Goal: Information Seeking & Learning: Find specific fact

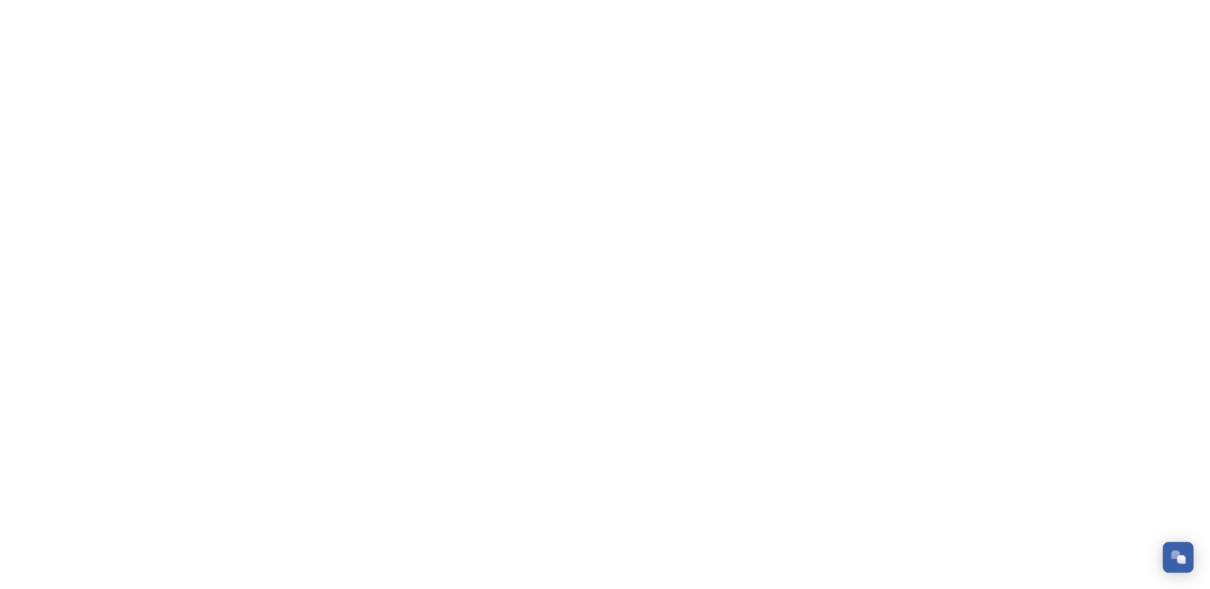
scroll to position [208, 0]
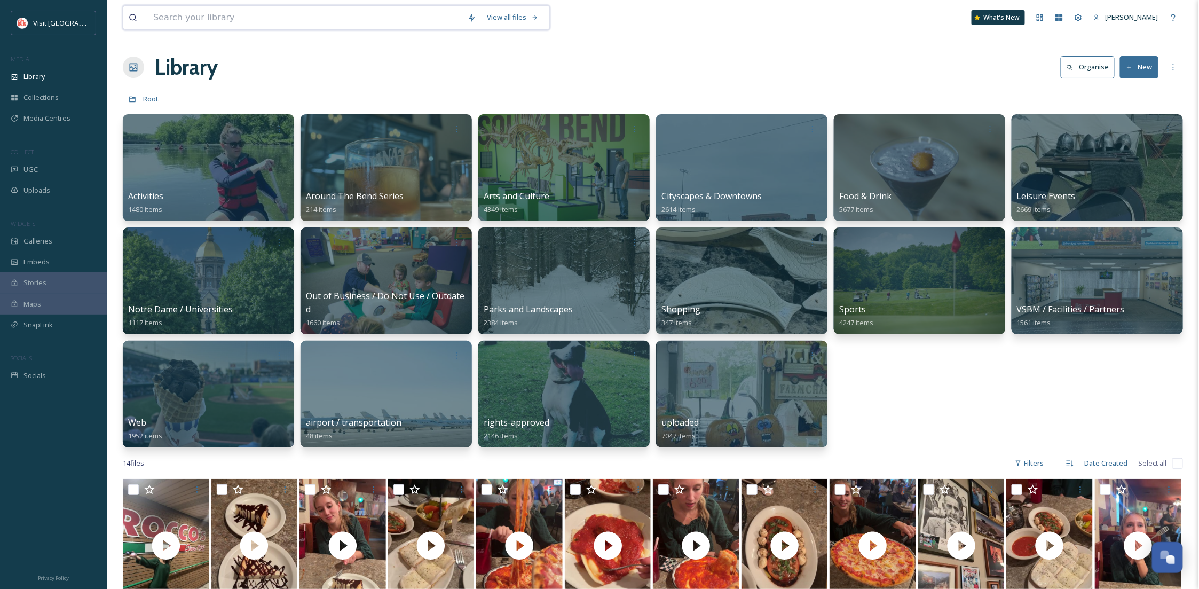
click at [350, 24] on input at bounding box center [305, 17] width 314 height 23
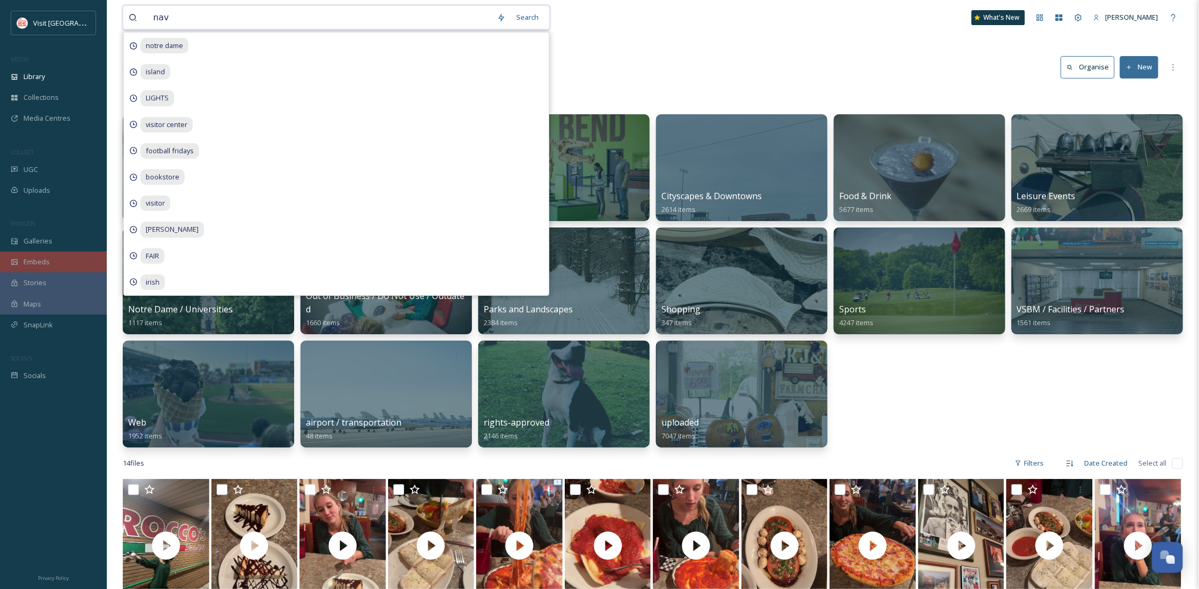
type input "navy"
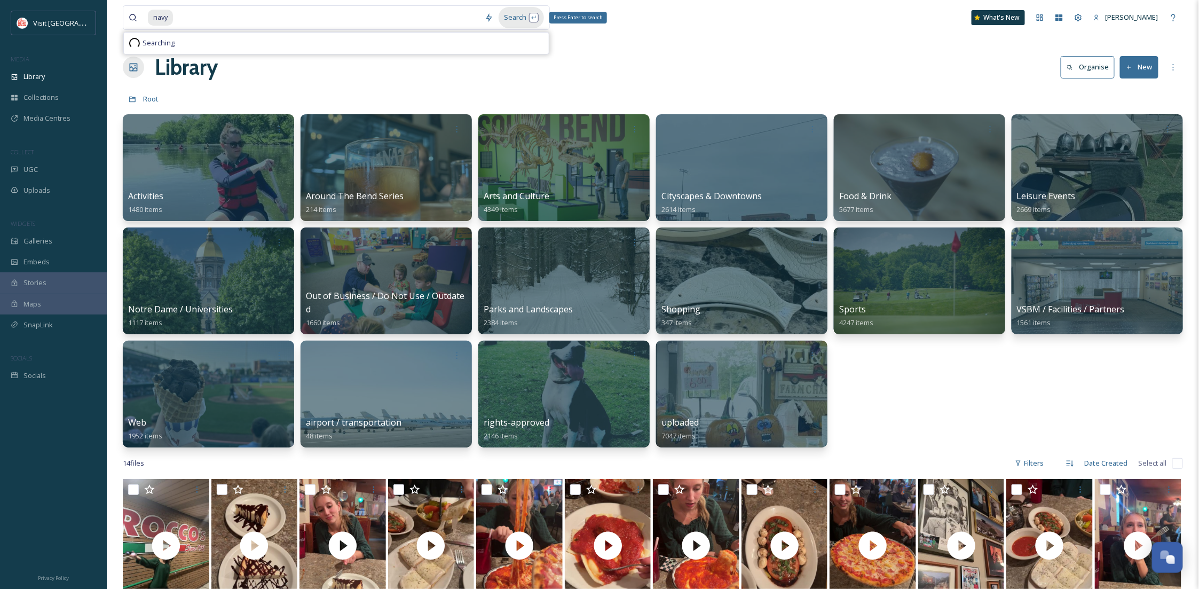
click at [523, 16] on div "Search Press Enter to search" at bounding box center [521, 17] width 45 height 21
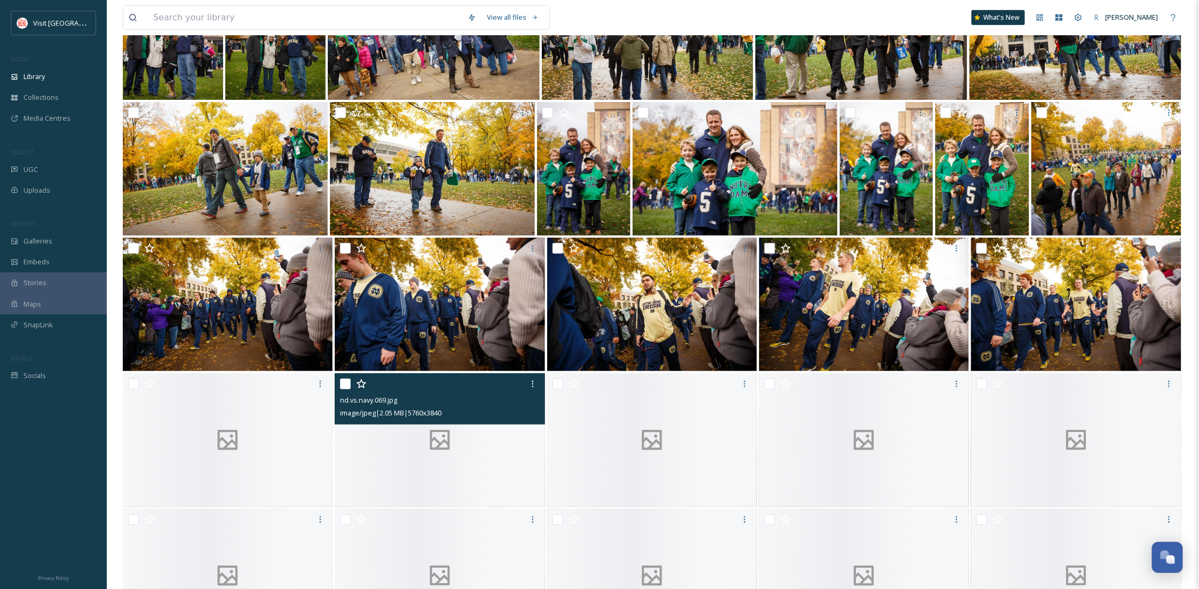
scroll to position [2360, 0]
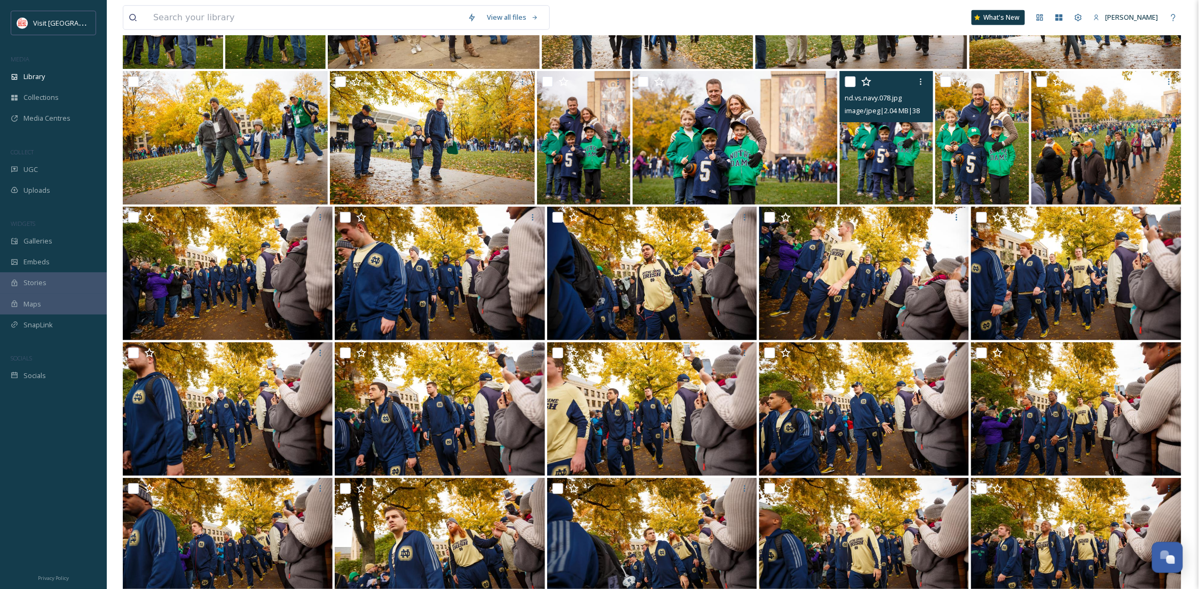
click at [879, 168] on img at bounding box center [886, 137] width 93 height 133
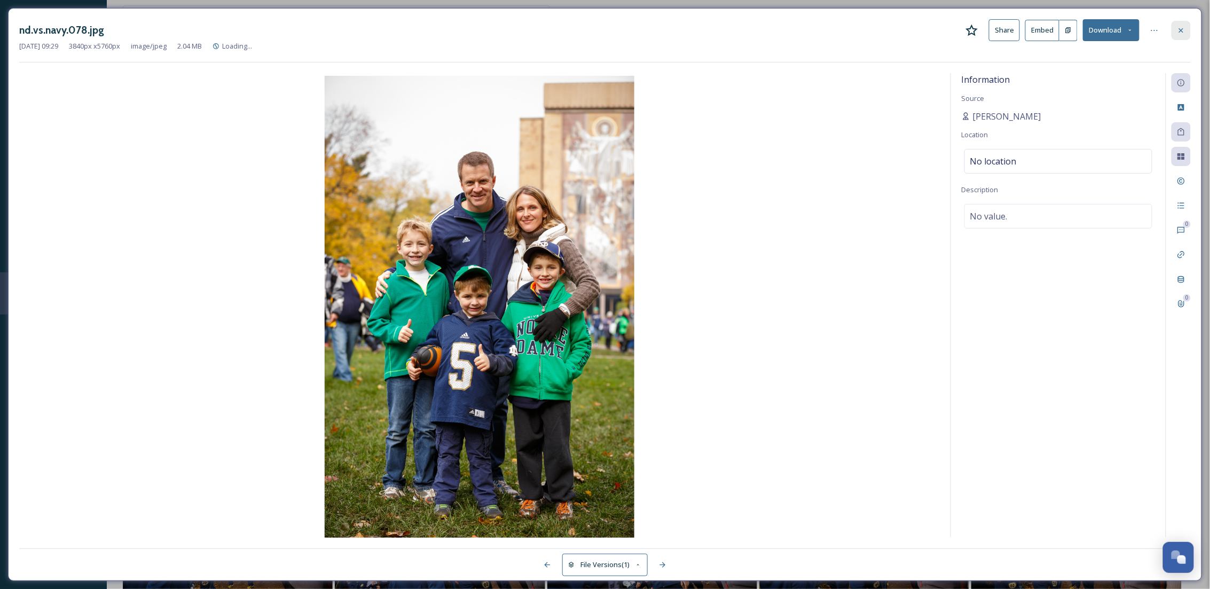
click at [1187, 30] on div at bounding box center [1180, 30] width 19 height 19
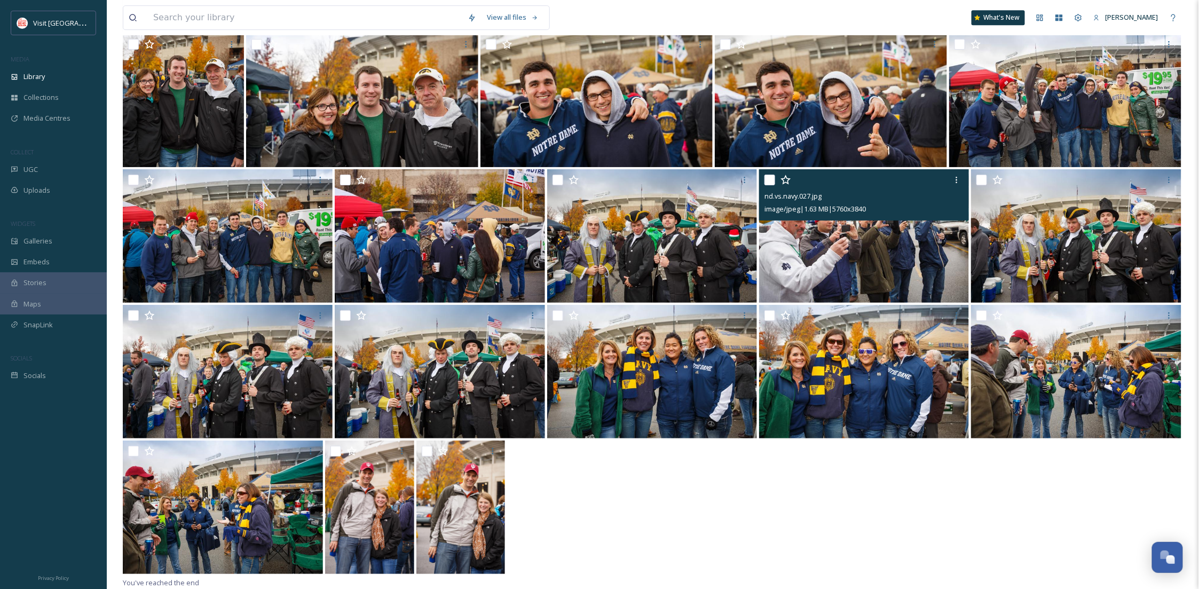
scroll to position [3617, 0]
